Goal: Register for event/course

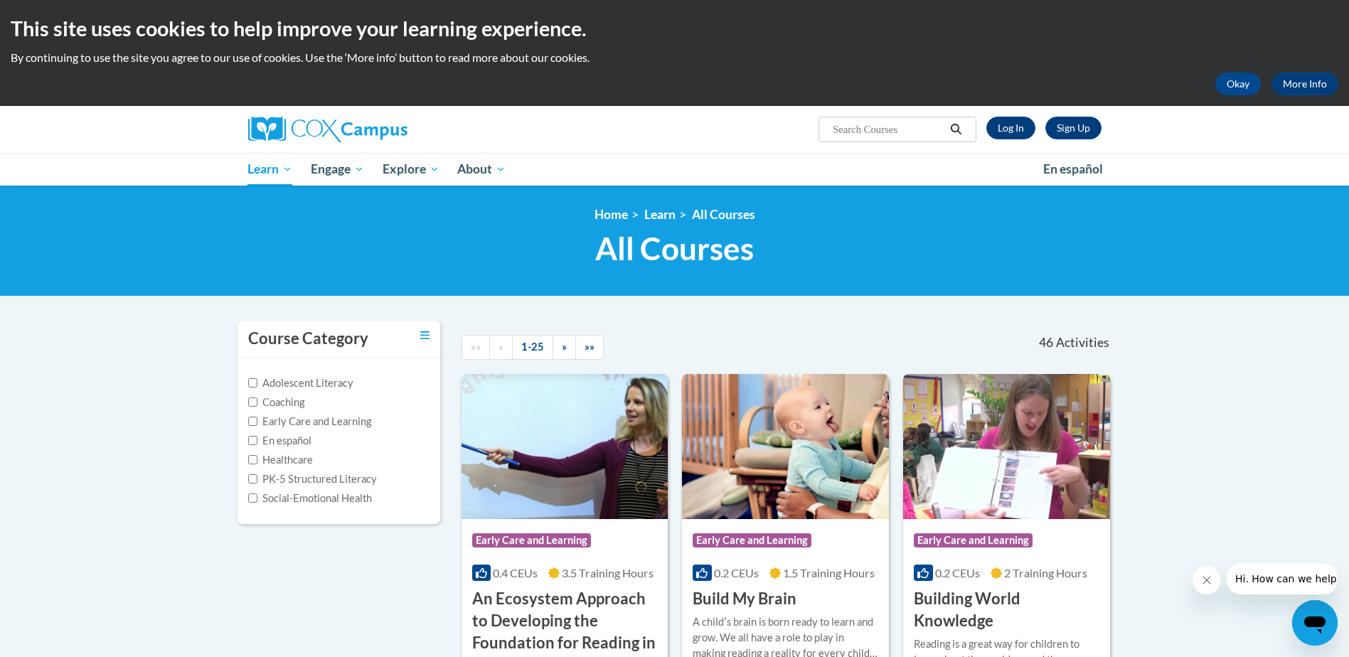
click at [895, 124] on input "Search..." at bounding box center [888, 129] width 114 height 17
type input "read right from the start"
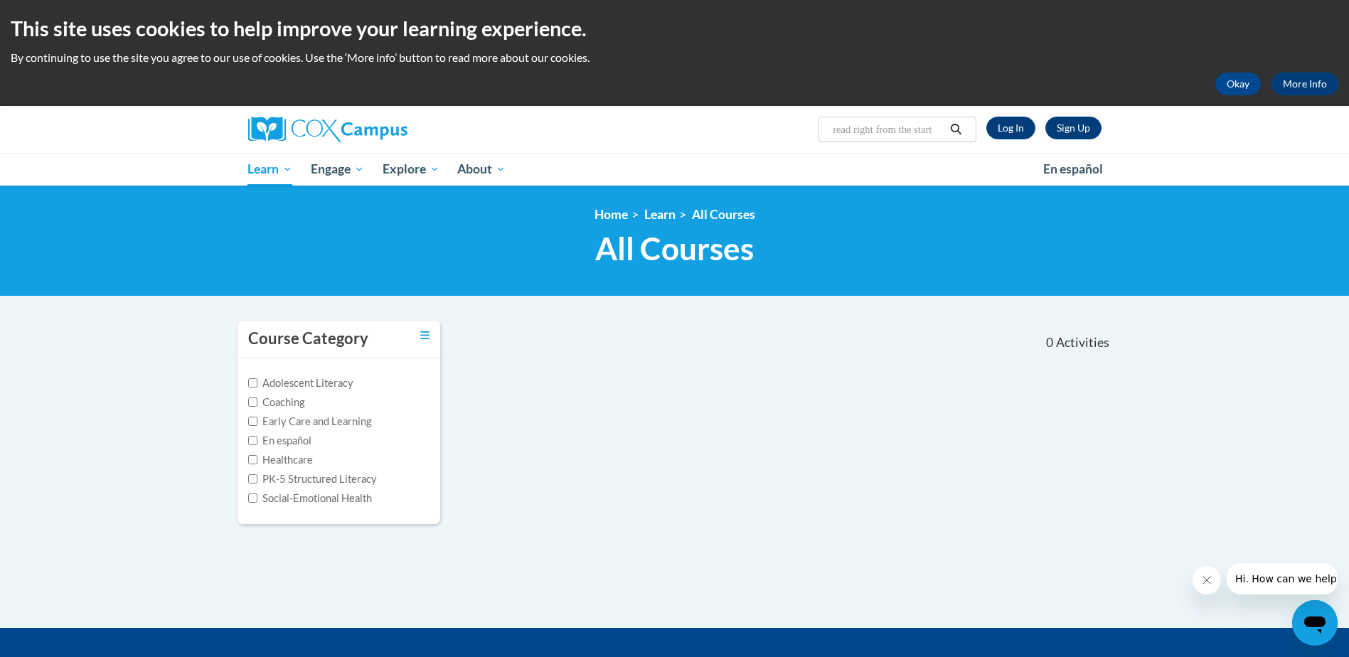
click at [942, 129] on input "read right from the start" at bounding box center [888, 129] width 114 height 17
drag, startPoint x: 940, startPoint y: 129, endPoint x: 765, endPoint y: 146, distance: 175.7
click at [765, 146] on div "Sign Up Log In Search Search... read right from the start" at bounding box center [675, 129] width 896 height 47
type input "t"
type input "talk with me baby"
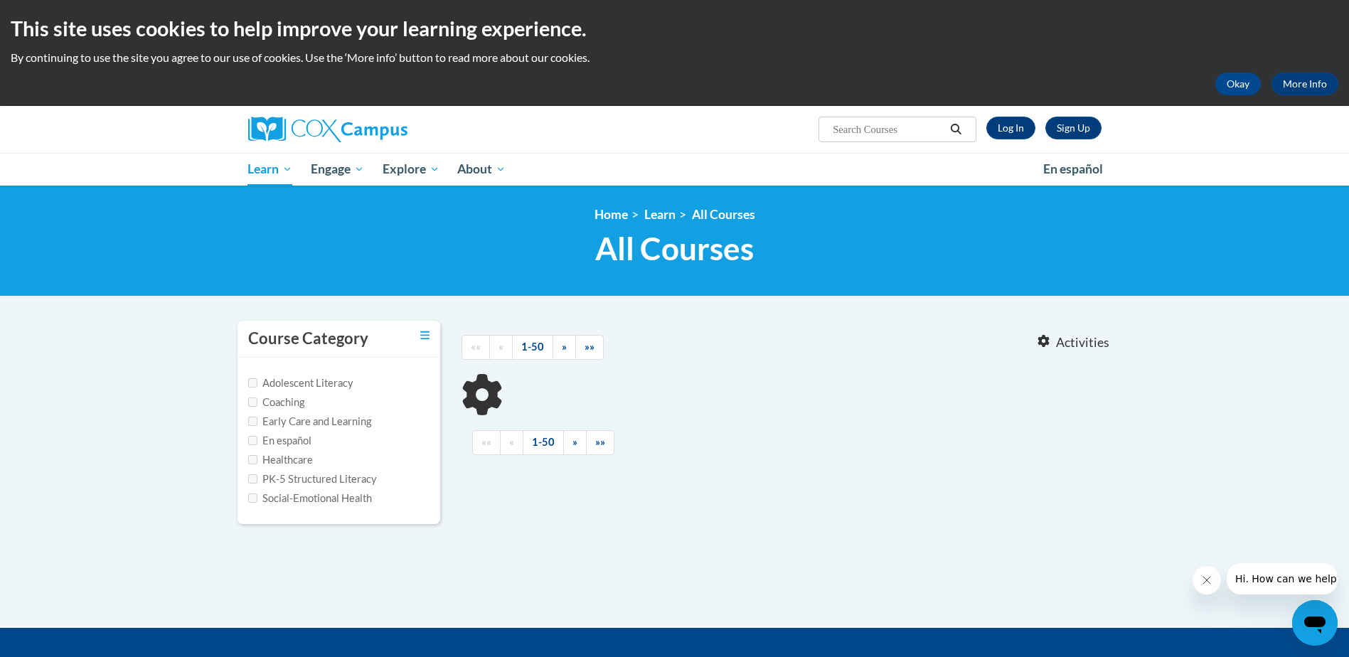
type input "talk with me baby"
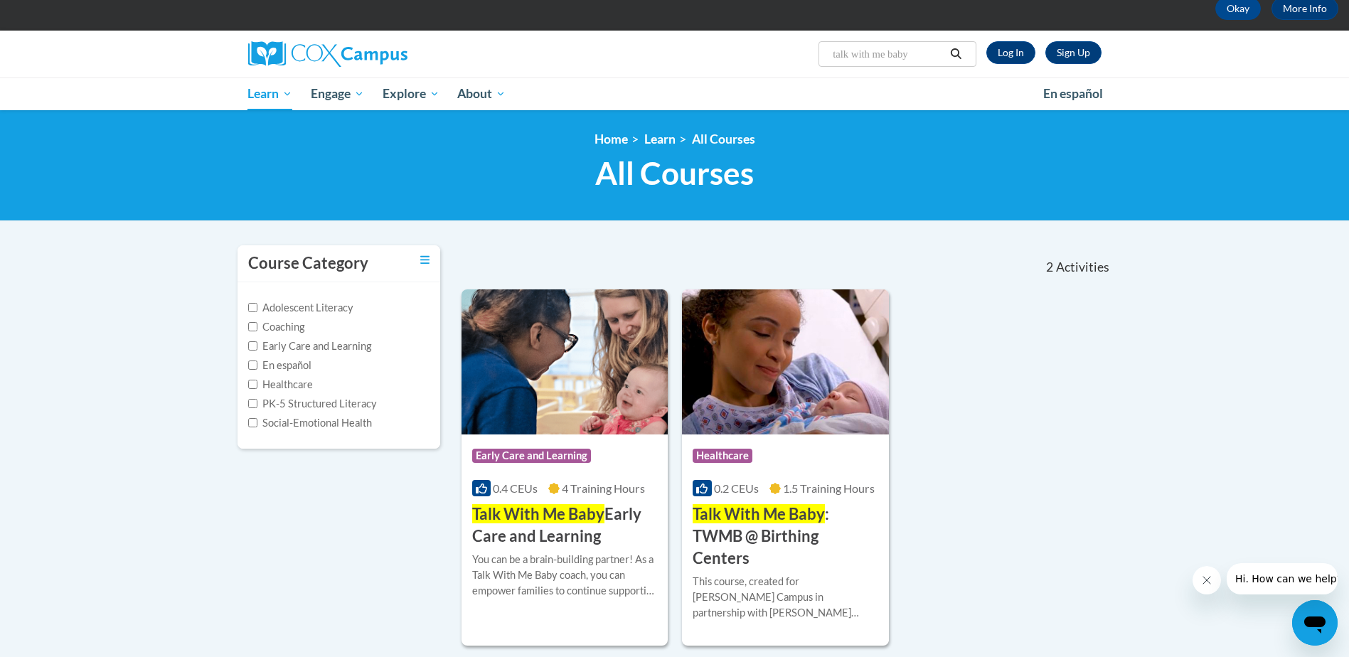
scroll to position [78, 0]
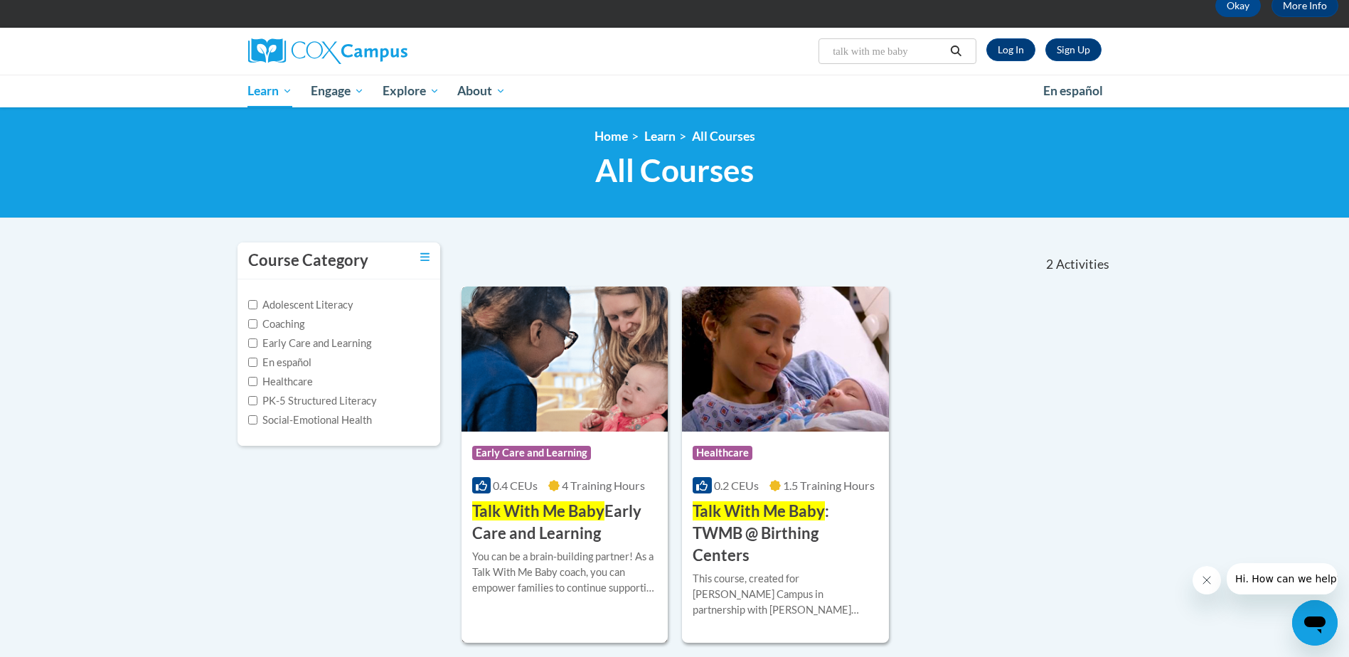
click at [540, 569] on div "You can be a brain-building partner! As a Talk With Me Baby coach, you can empo…" at bounding box center [565, 572] width 186 height 47
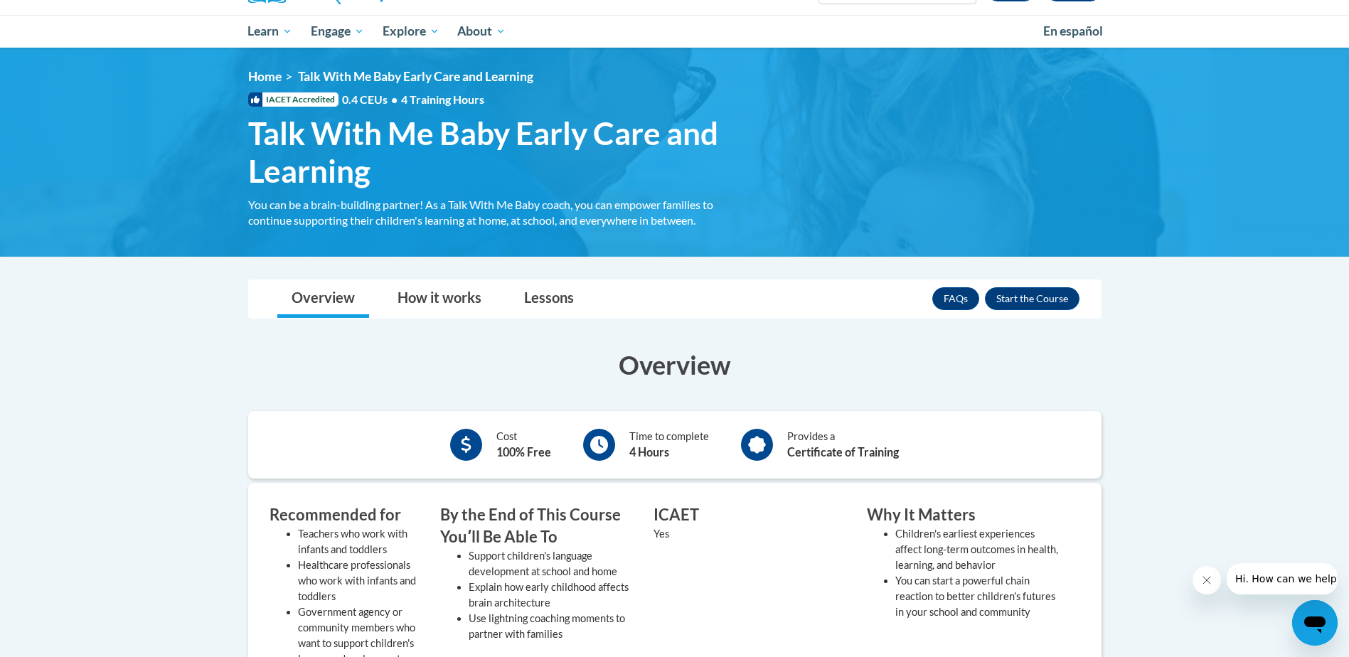
scroll to position [137, 0]
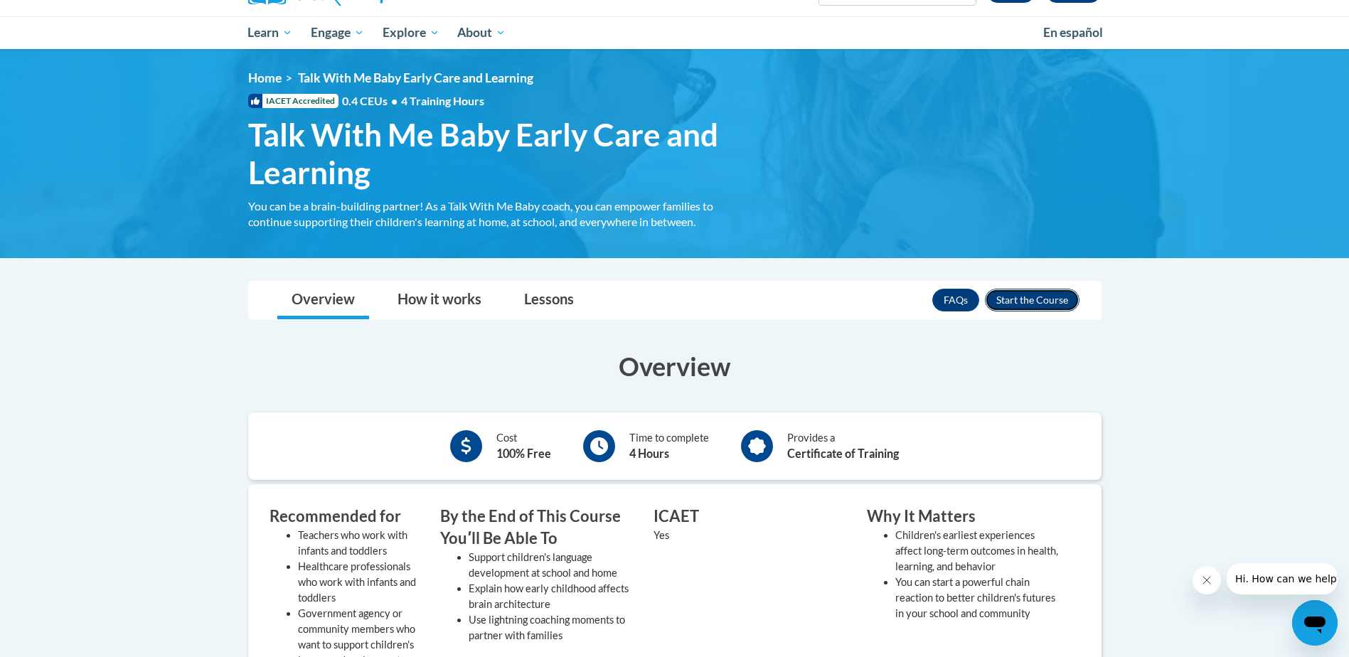
click at [1015, 304] on button "Enroll" at bounding box center [1032, 300] width 95 height 23
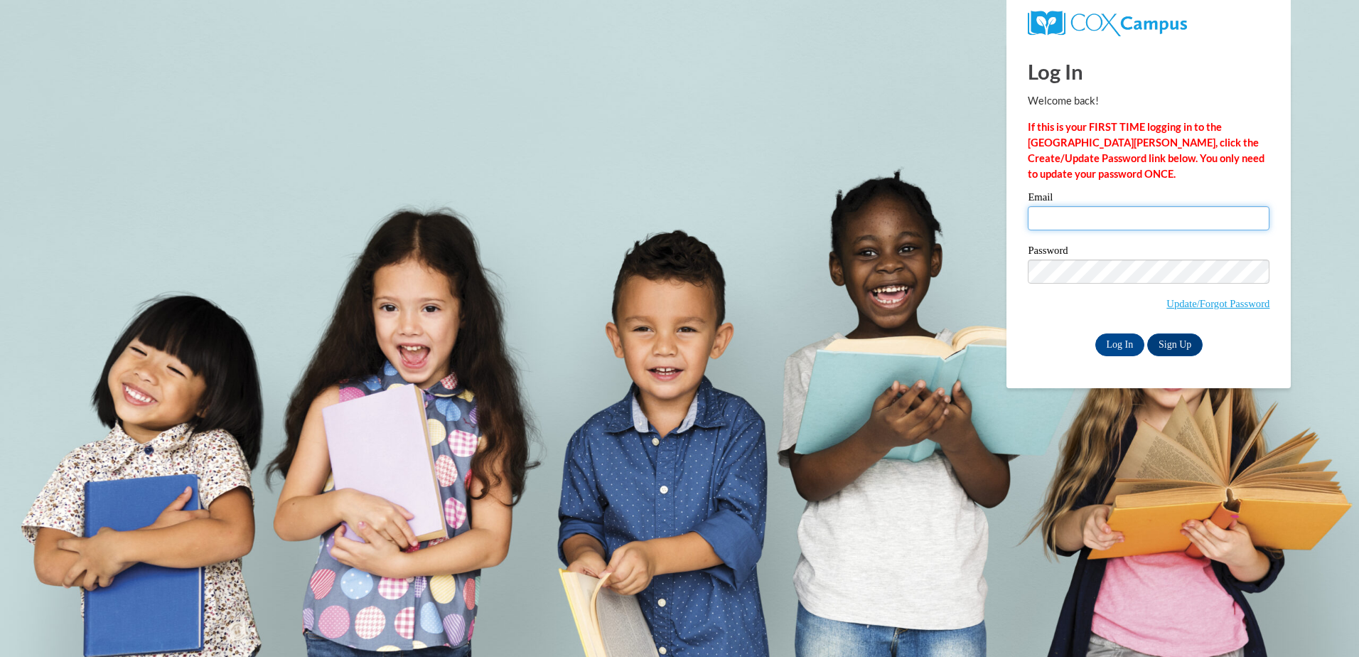
click at [1060, 225] on input "Email" at bounding box center [1149, 218] width 242 height 24
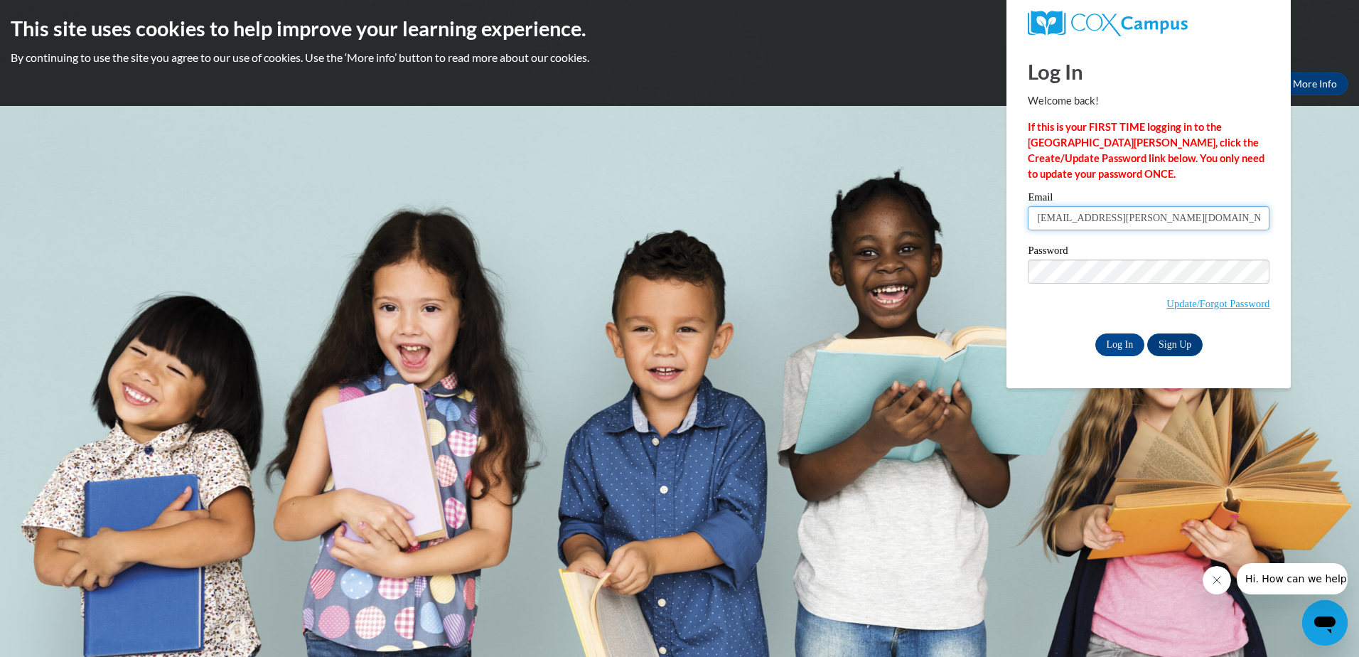
type input "aprilknell8@gmail.com"
click at [1136, 346] on input "Log In" at bounding box center [1121, 344] width 50 height 23
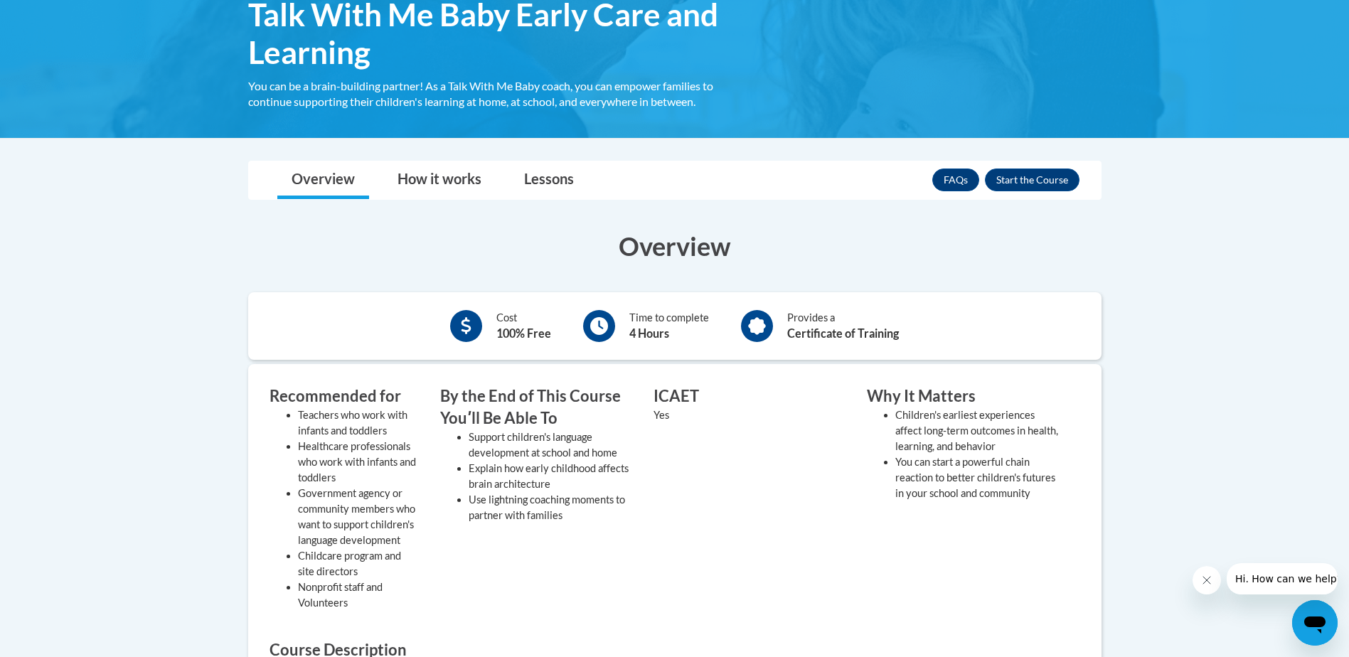
scroll to position [258, 0]
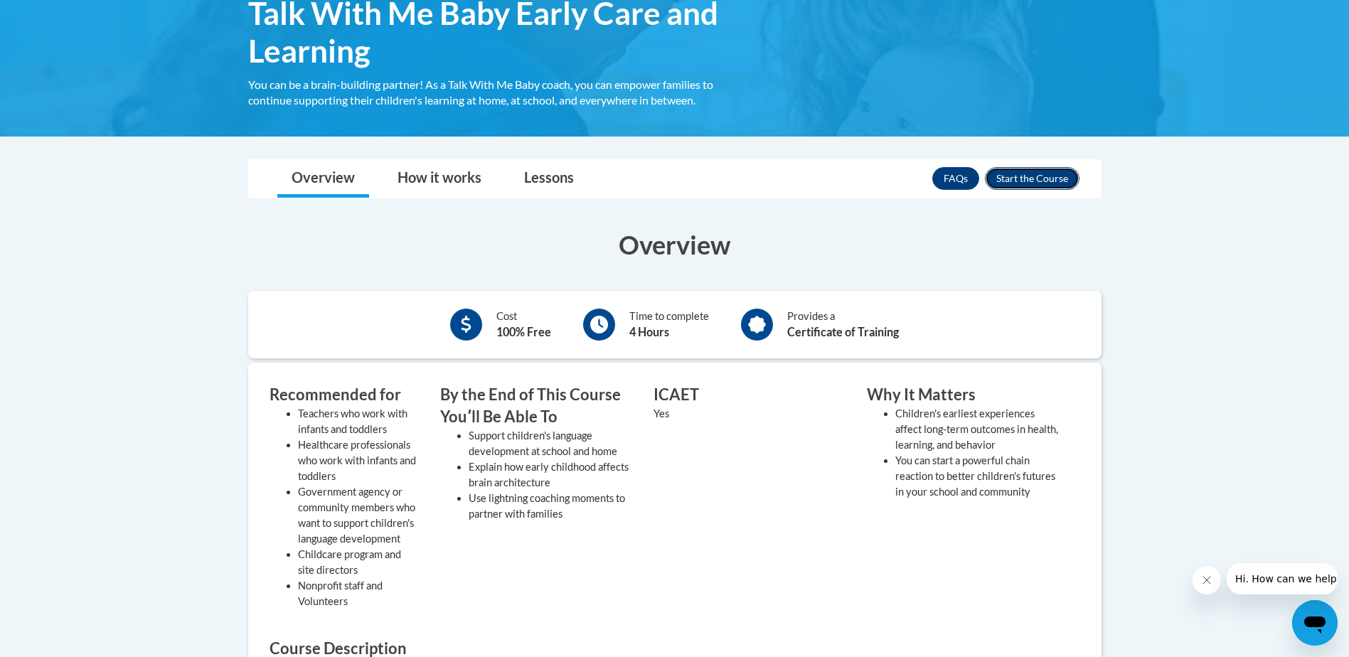
click at [1074, 181] on button "Enroll" at bounding box center [1032, 178] width 95 height 23
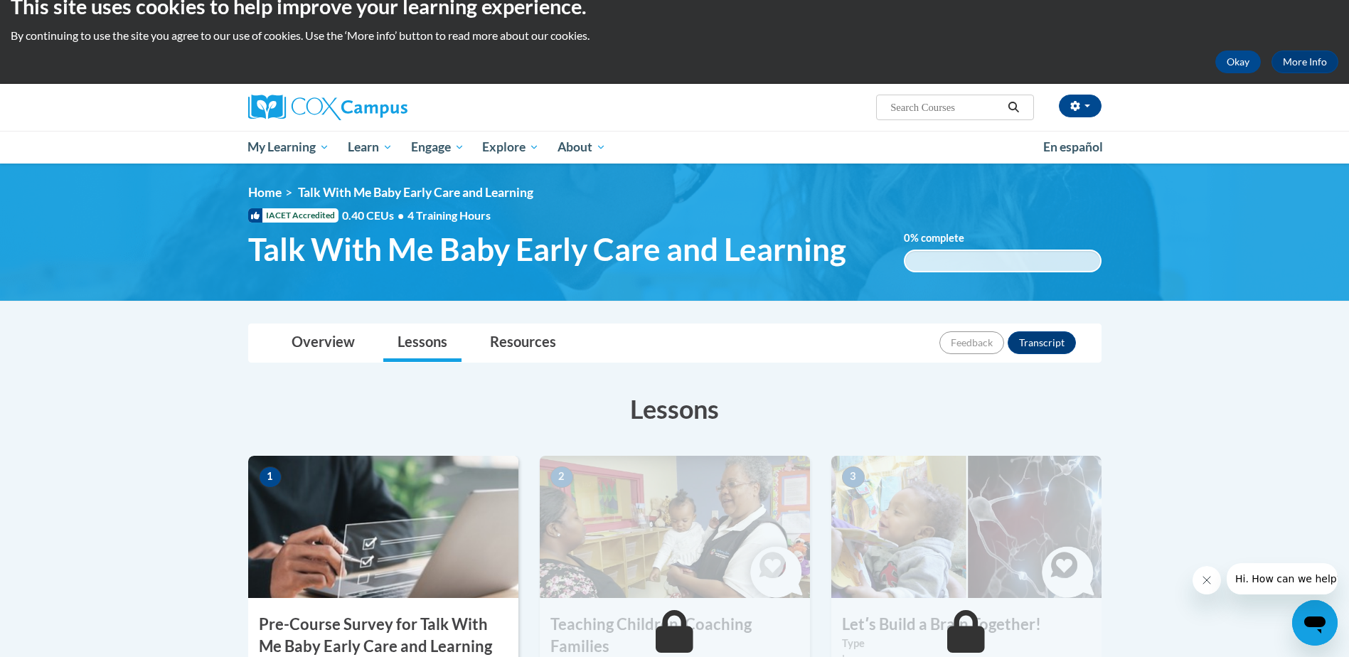
scroll to position [39, 0]
